Goal: Information Seeking & Learning: Learn about a topic

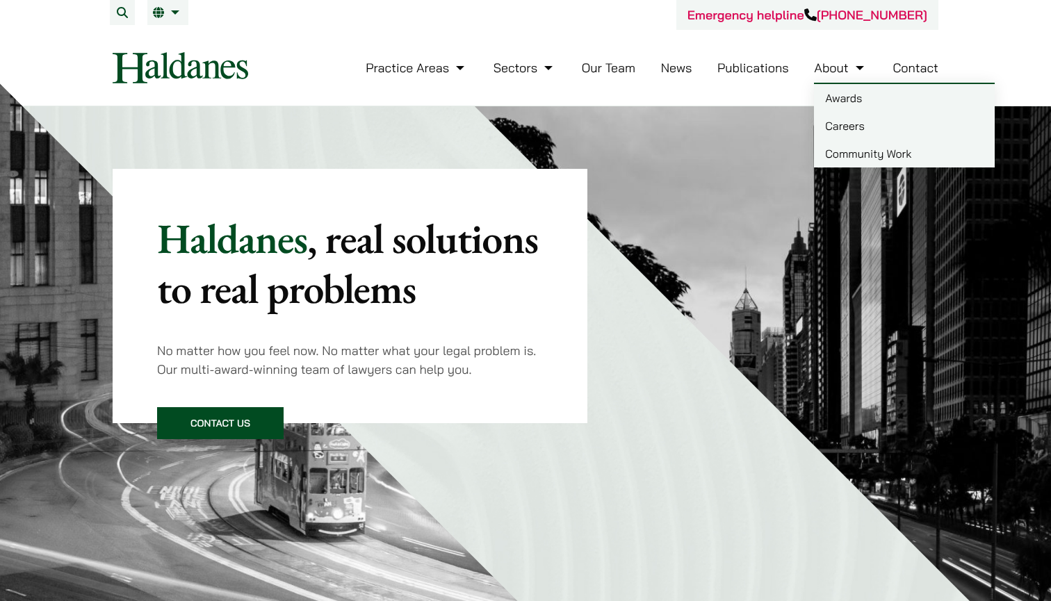
click at [843, 119] on link "Careers" at bounding box center [904, 126] width 181 height 28
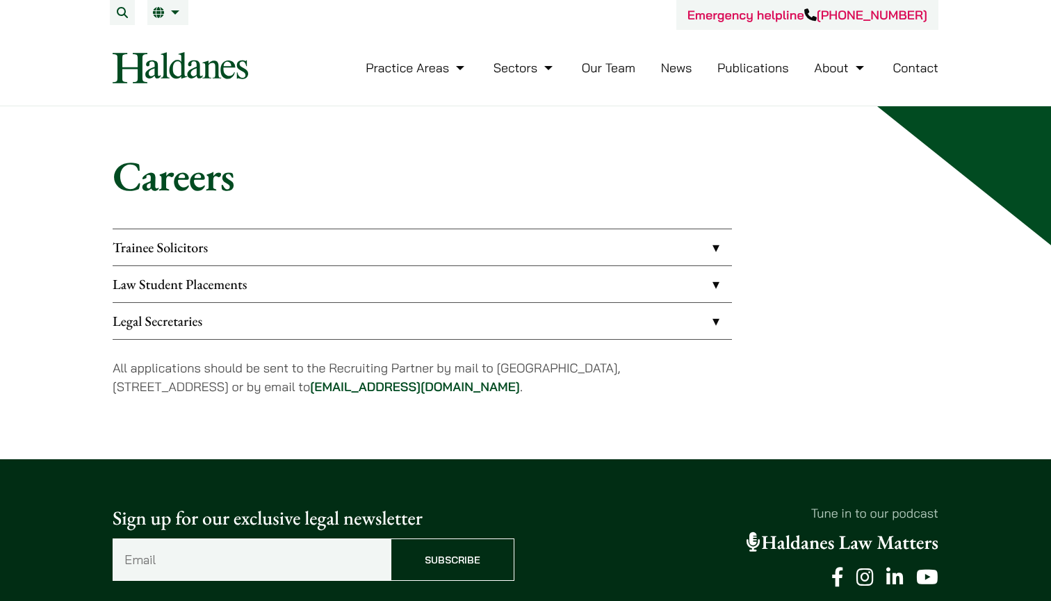
click at [716, 293] on link "Law Student Placements" at bounding box center [422, 284] width 619 height 36
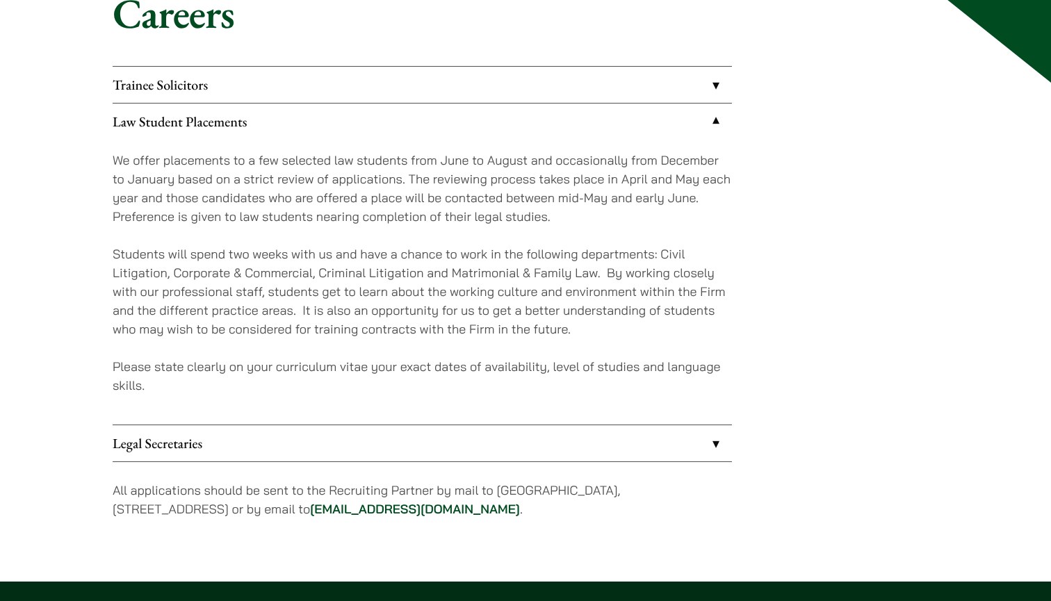
scroll to position [165, 0]
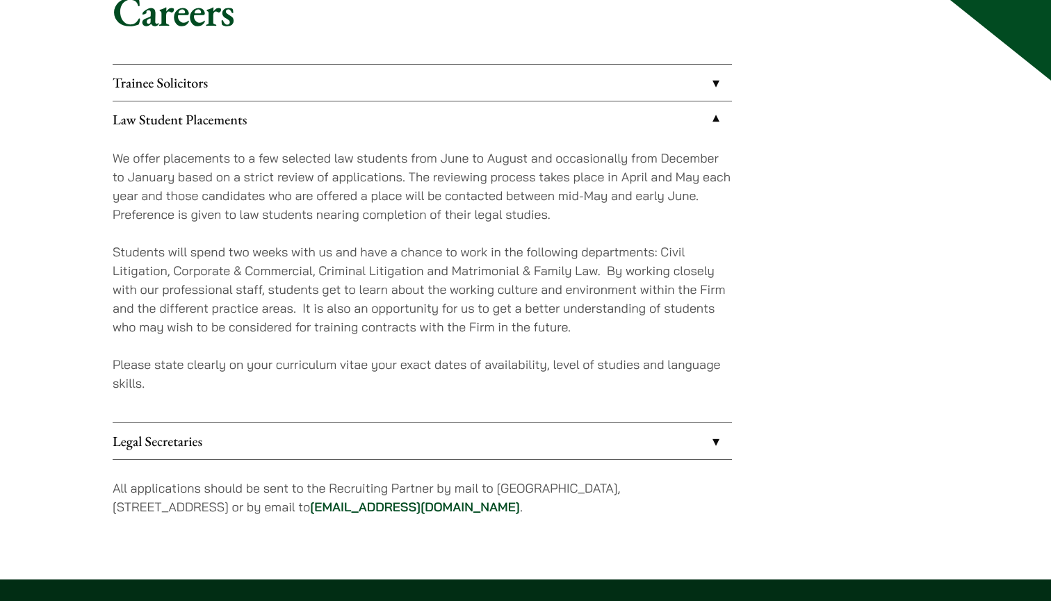
click at [706, 444] on link "Legal Secretaries" at bounding box center [422, 441] width 619 height 36
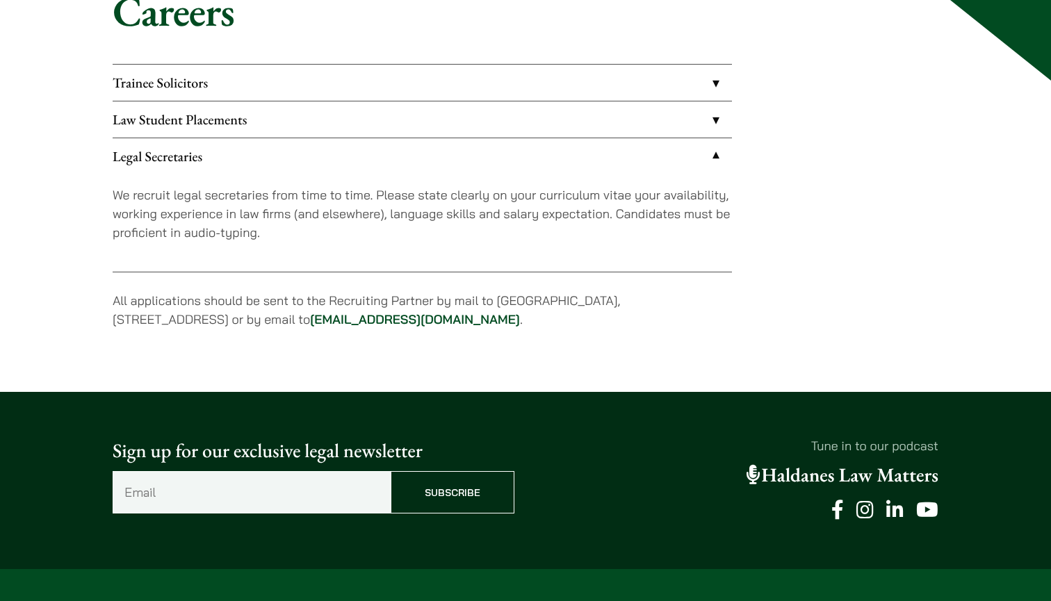
click at [710, 79] on link "Trainee Solicitors" at bounding box center [422, 83] width 619 height 36
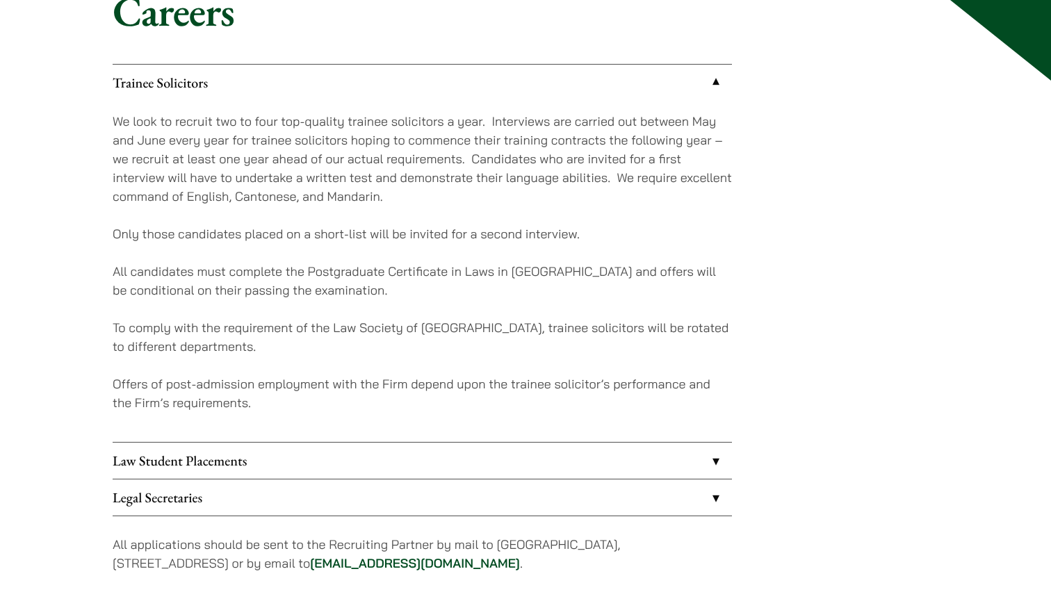
click at [720, 462] on link "Law Student Placements" at bounding box center [422, 461] width 619 height 36
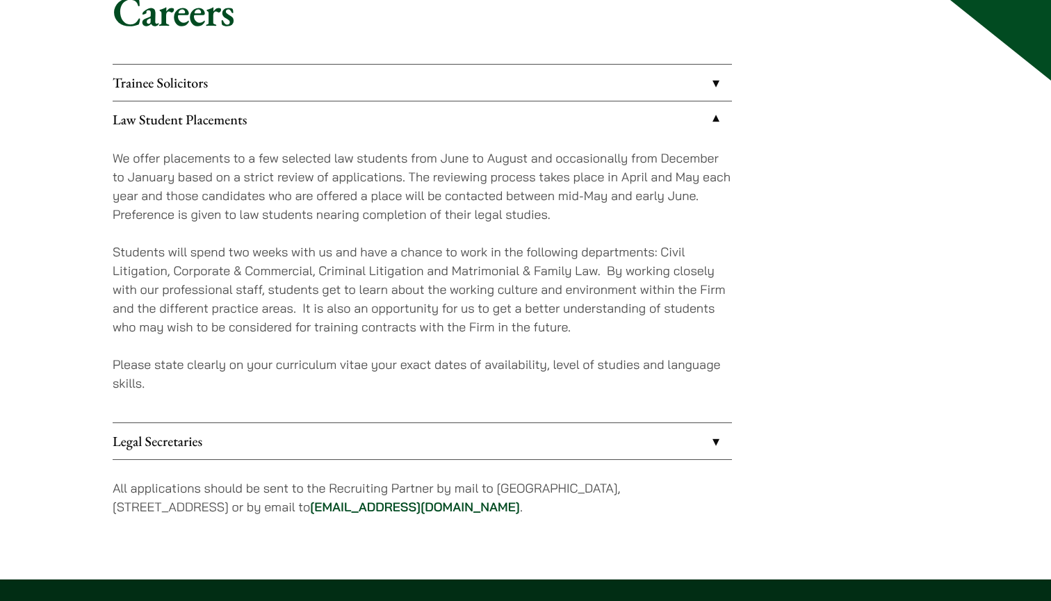
click at [716, 446] on link "Legal Secretaries" at bounding box center [422, 441] width 619 height 36
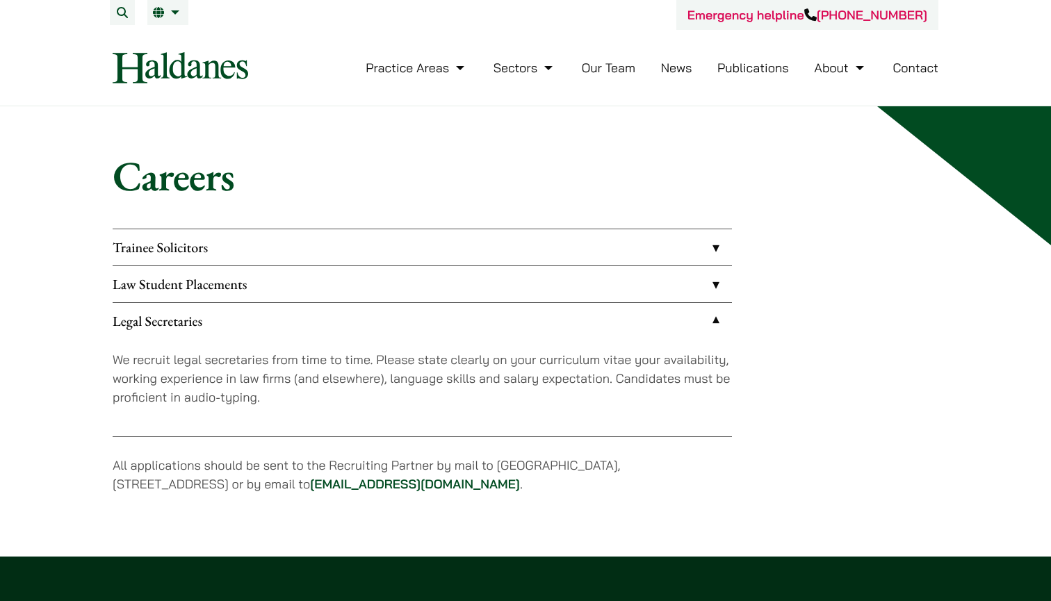
click at [708, 298] on link "Law Student Placements" at bounding box center [422, 284] width 619 height 36
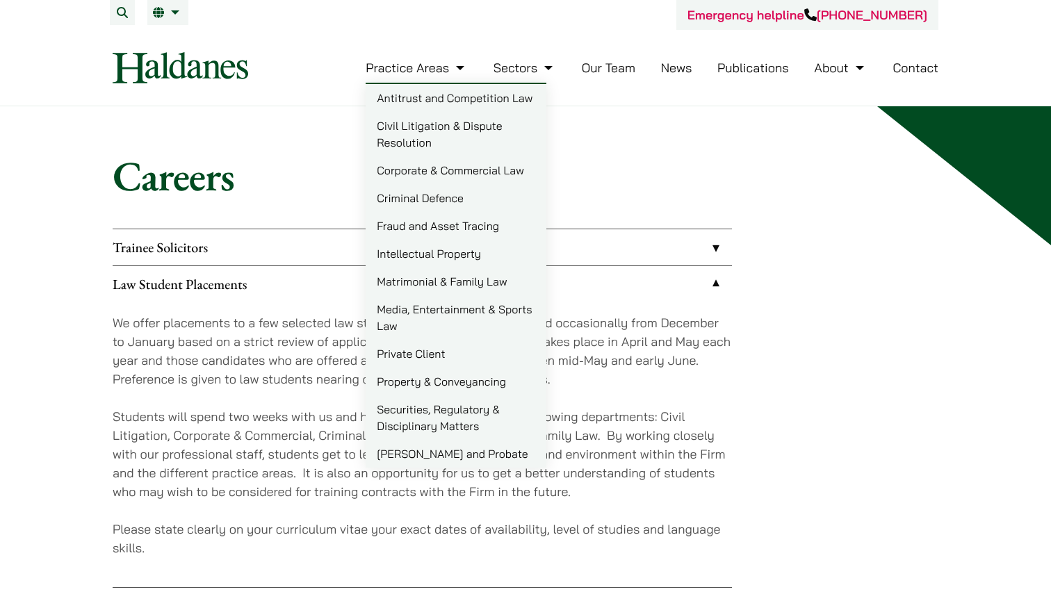
click at [435, 123] on link "Civil Litigation & Dispute Resolution" at bounding box center [456, 134] width 181 height 44
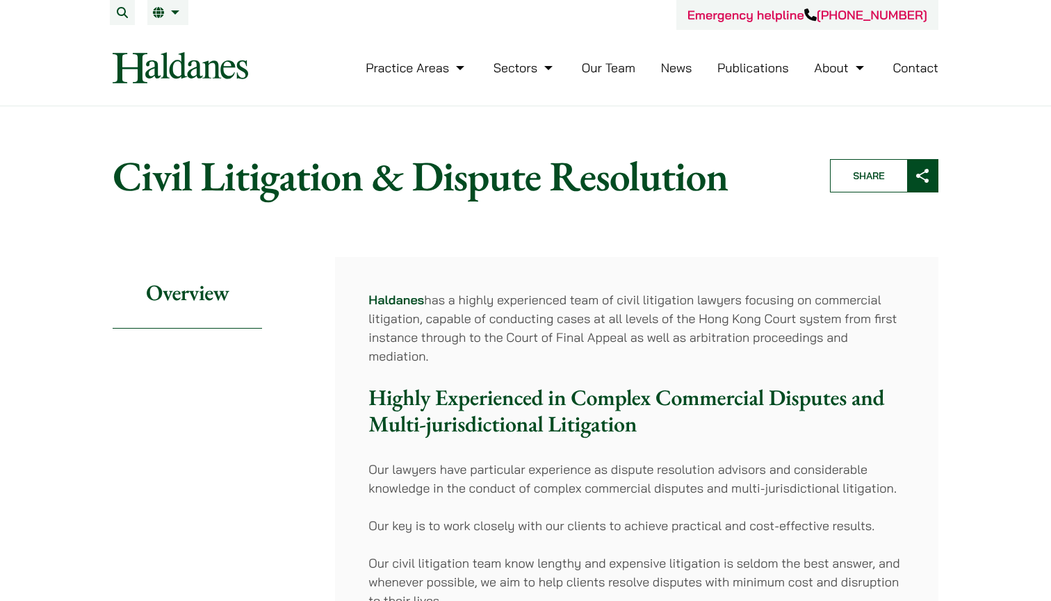
click at [599, 66] on link "Our Team" at bounding box center [609, 68] width 54 height 16
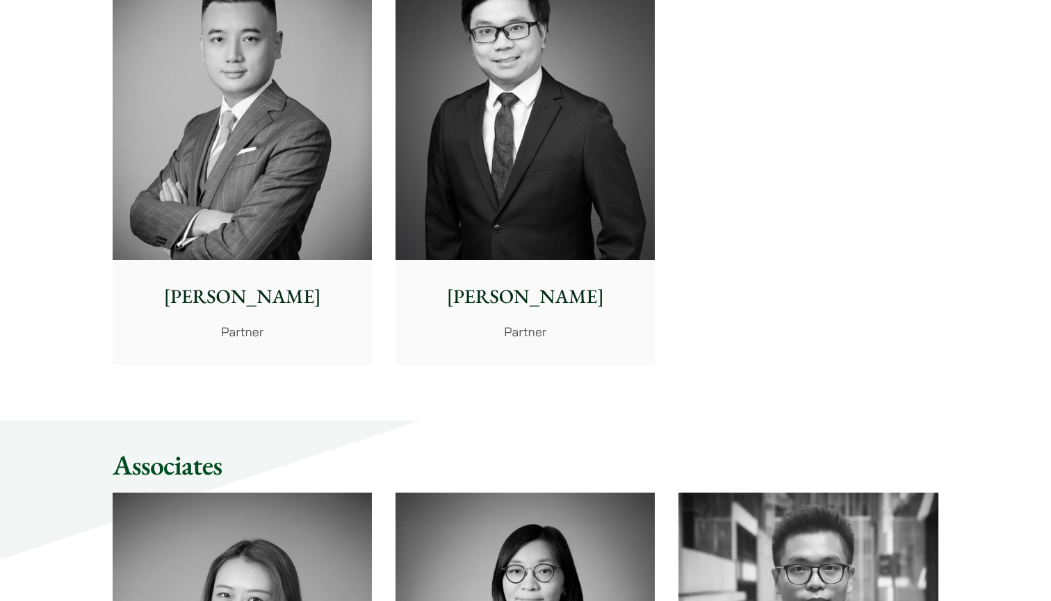
scroll to position [2493, 0]
